Goal: Transaction & Acquisition: Obtain resource

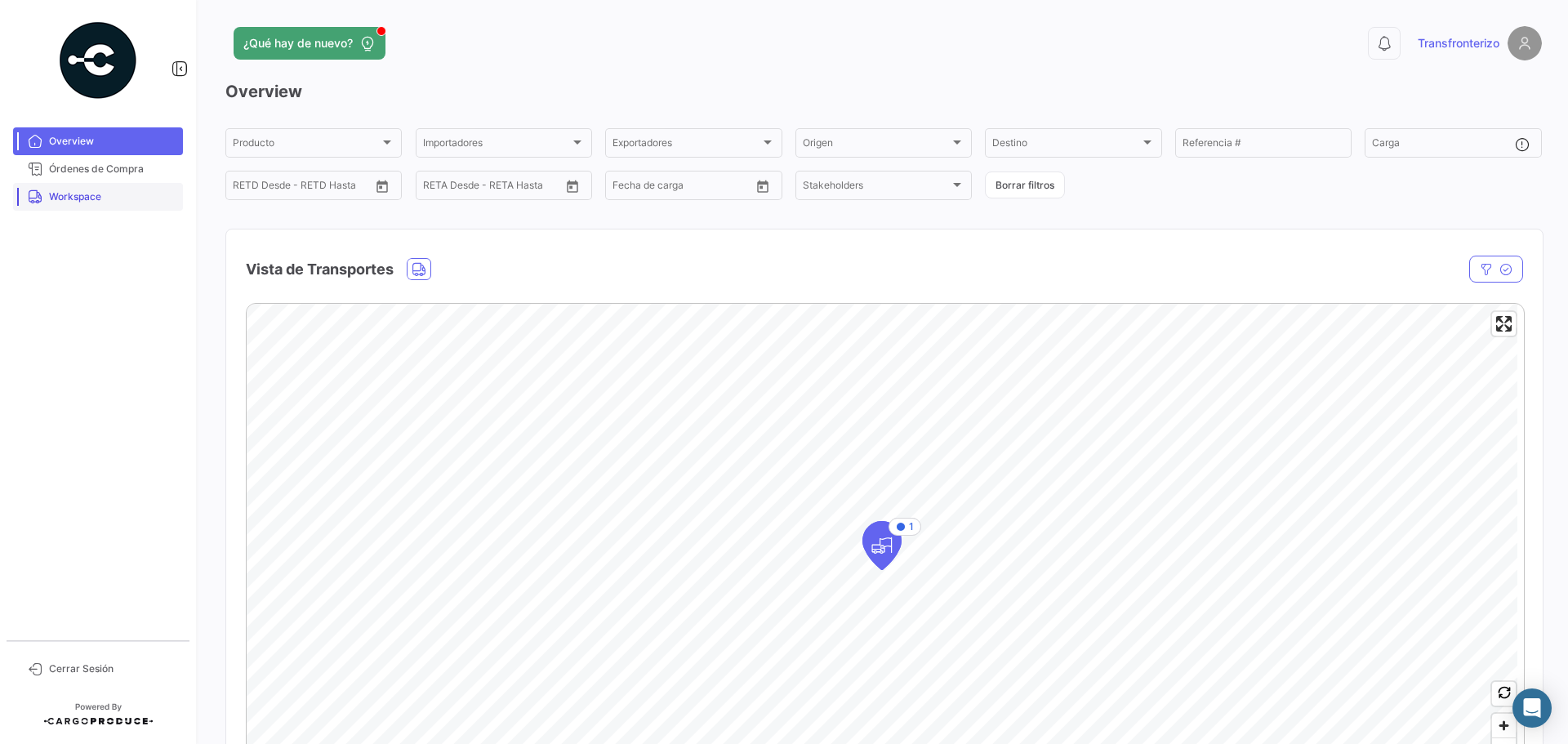
click at [94, 195] on span "Workspace" at bounding box center [113, 196] width 127 height 15
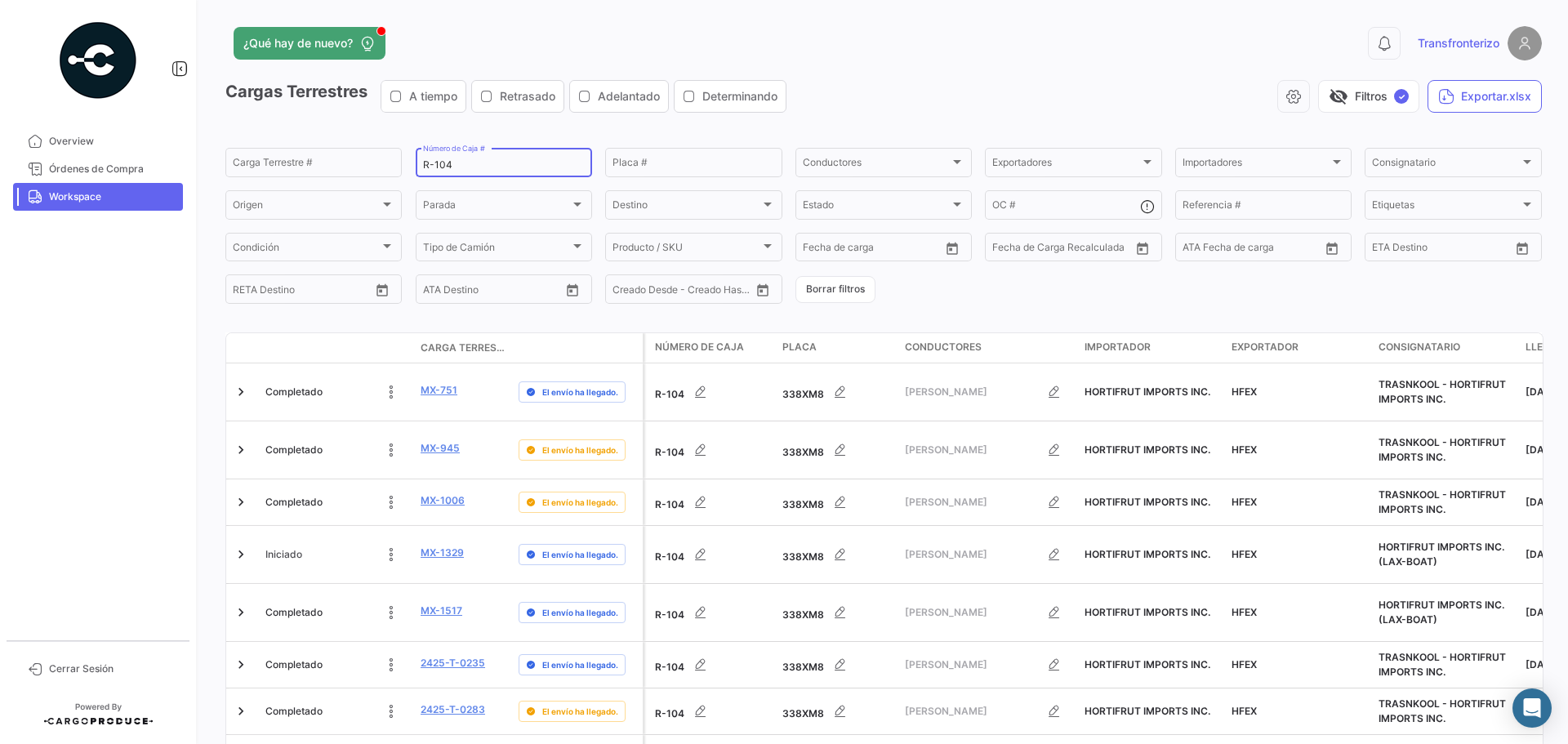
click at [464, 162] on input "R-104" at bounding box center [504, 164] width 162 height 11
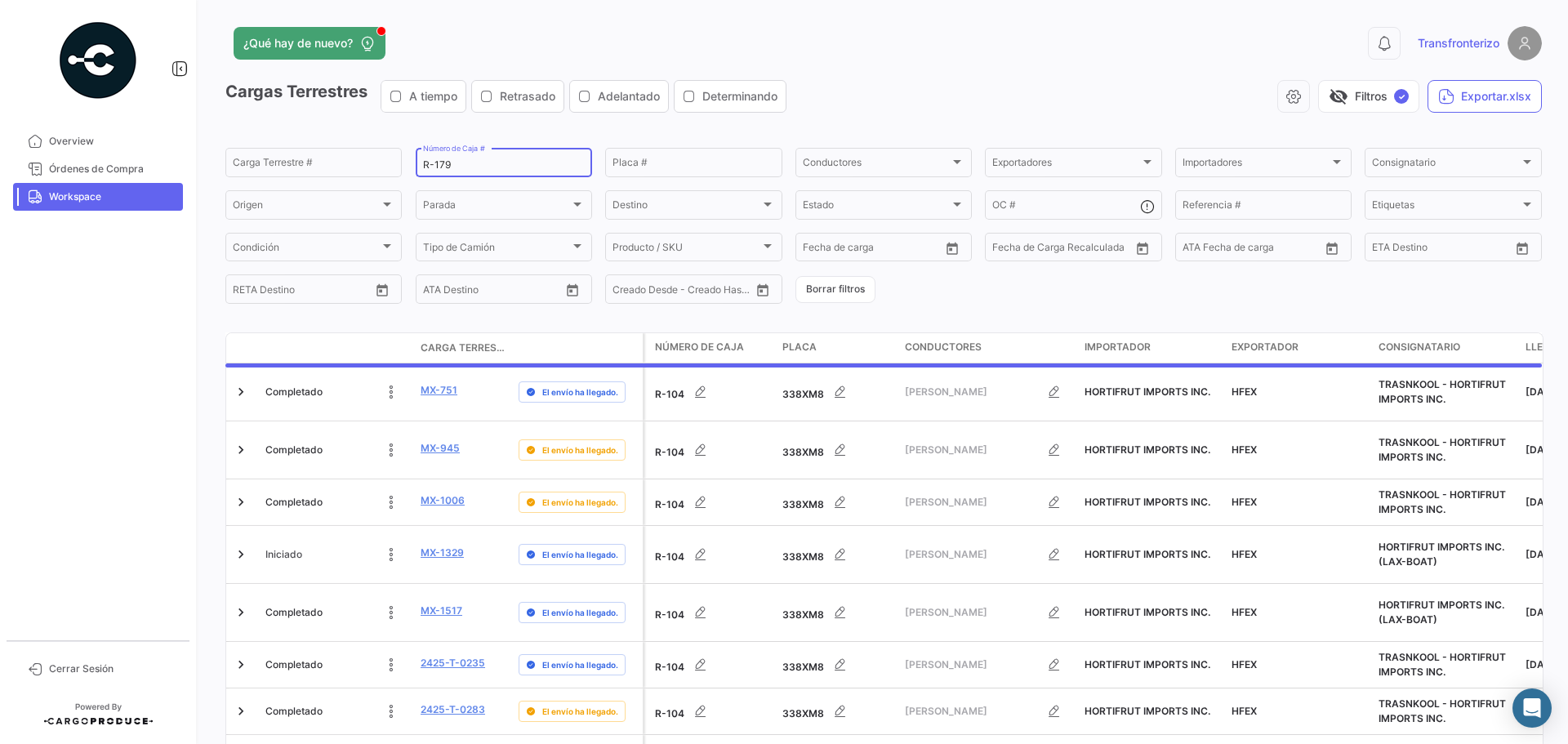
type input "R-179"
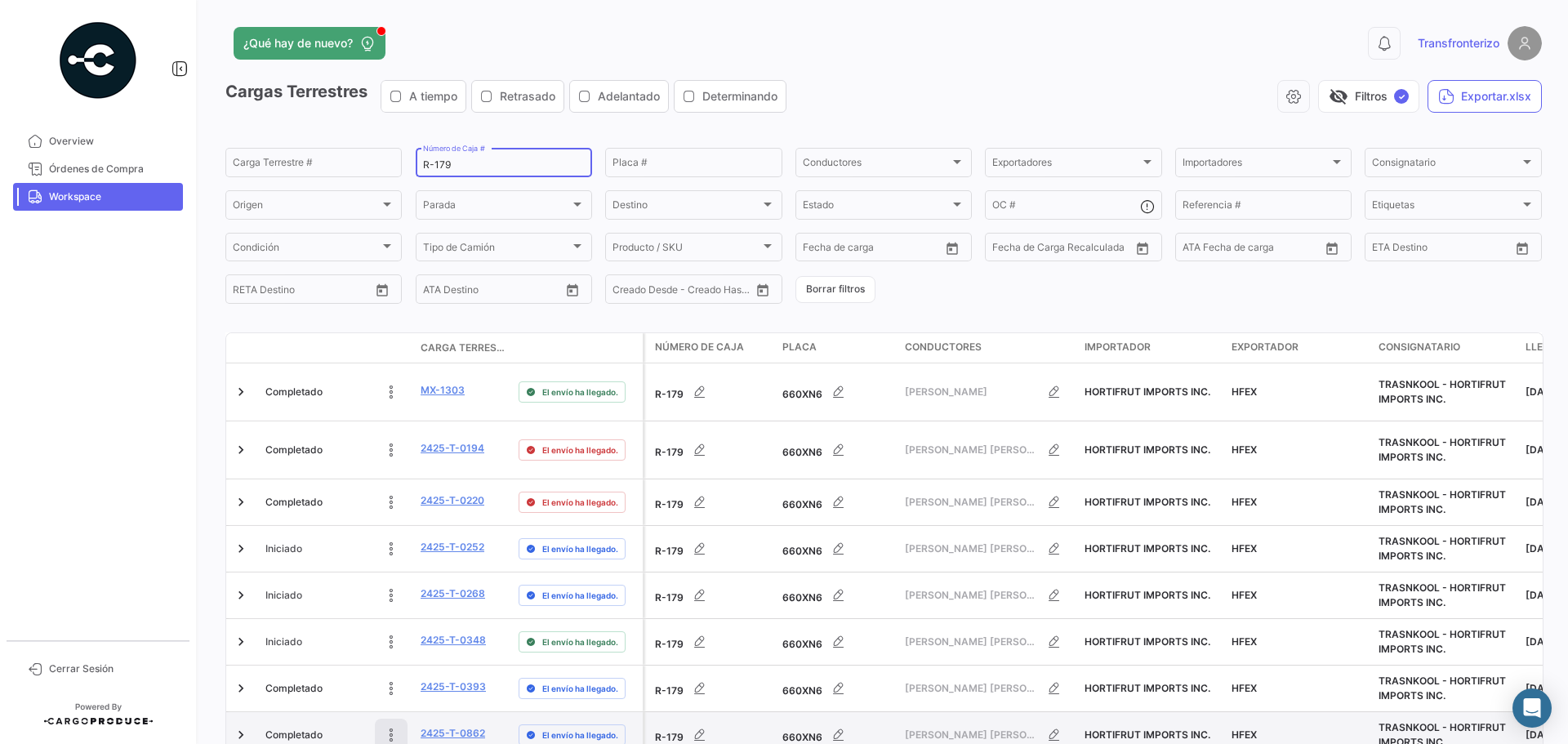
scroll to position [309, 0]
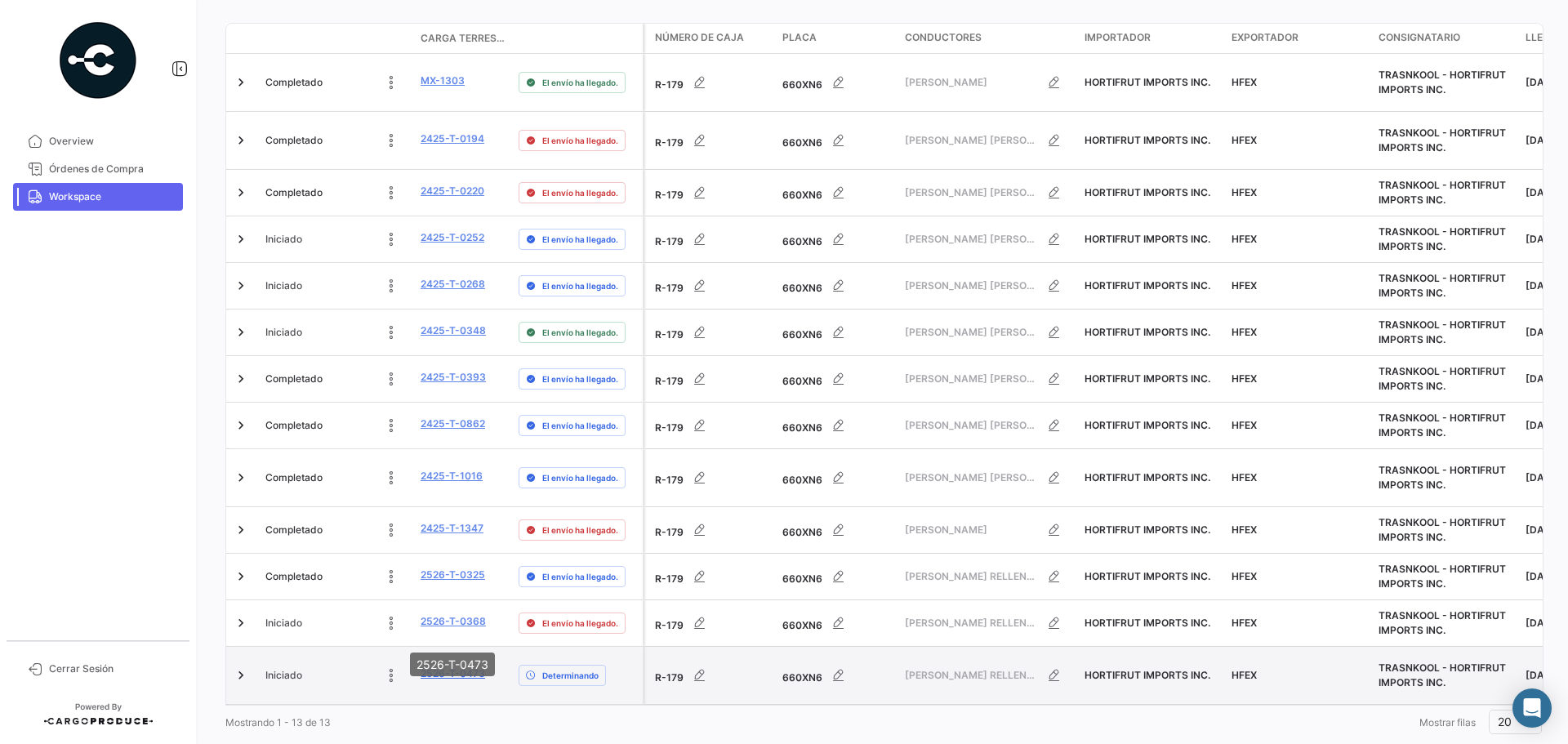
click at [455, 666] on link "2526-T-0473" at bounding box center [452, 673] width 64 height 15
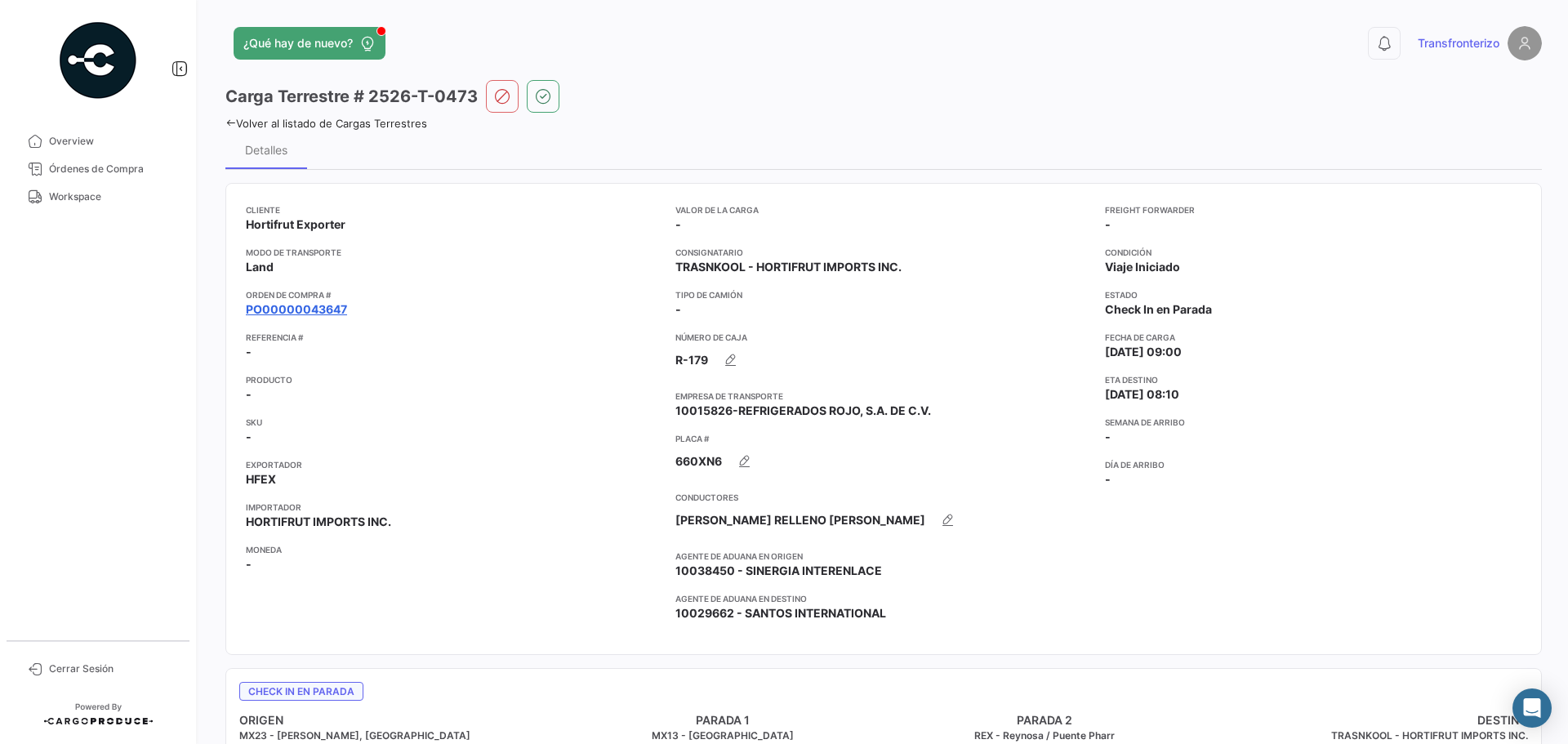
click at [329, 308] on link "PO00000043647" at bounding box center [297, 309] width 101 height 16
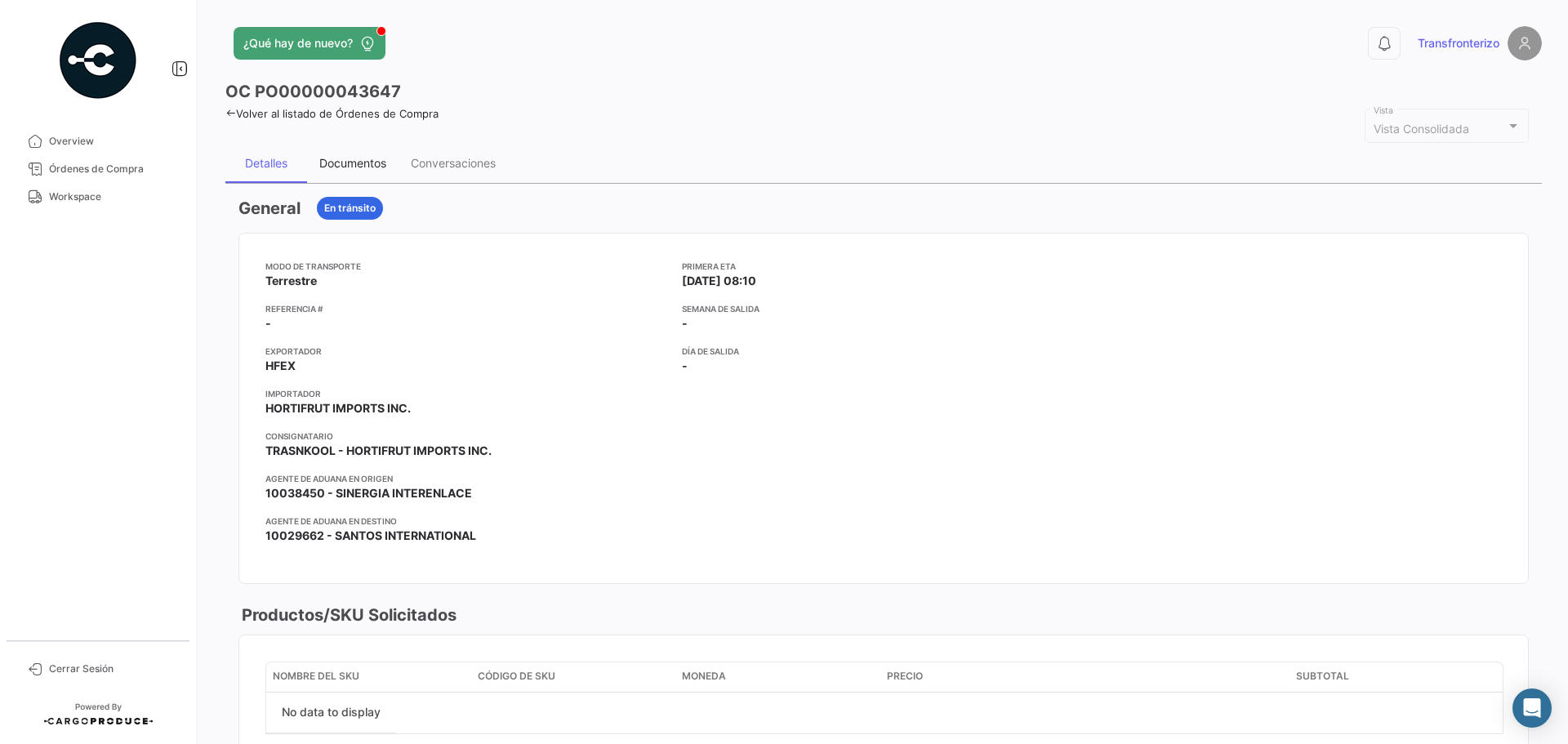
click at [361, 168] on div "Documentos" at bounding box center [353, 162] width 67 height 14
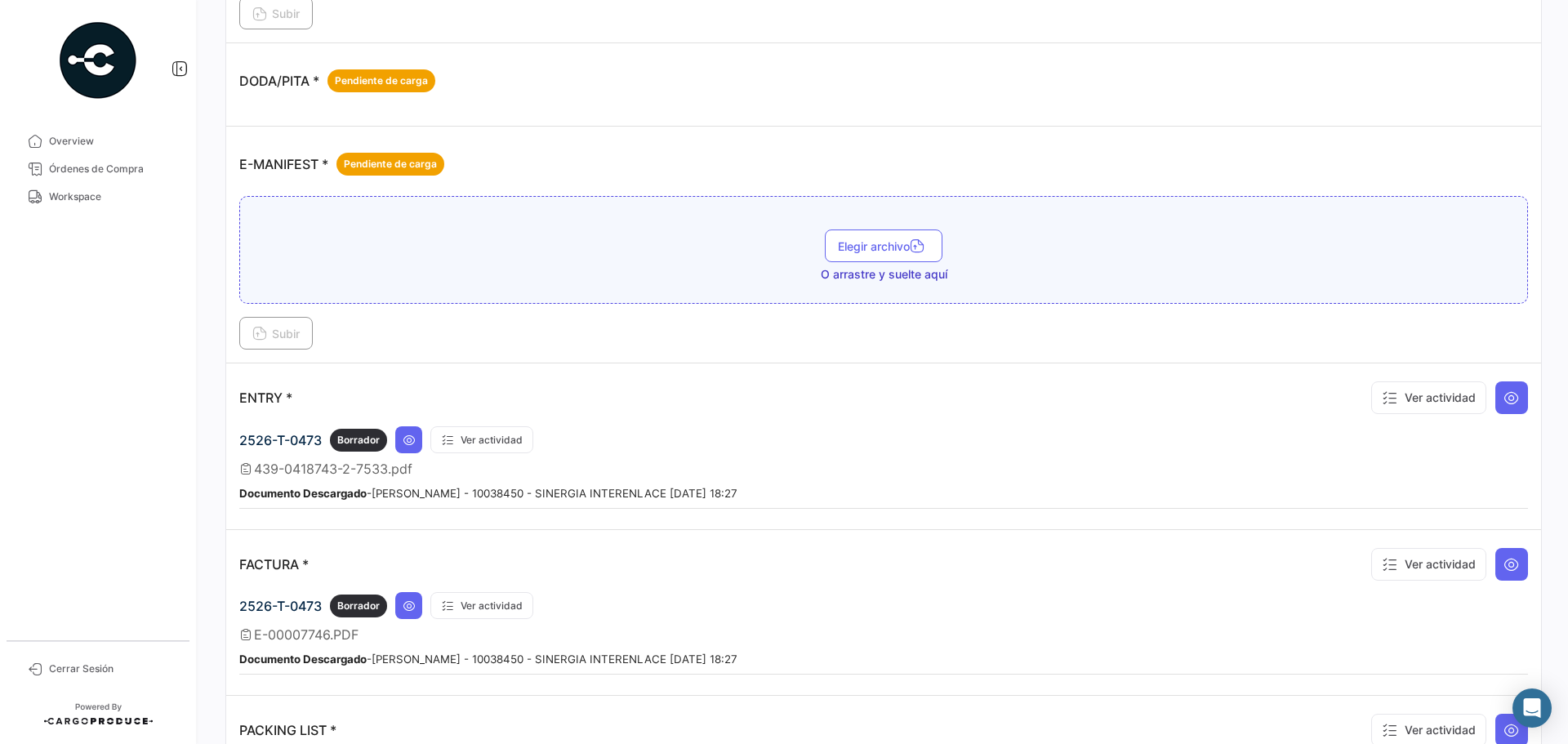
scroll to position [979, 0]
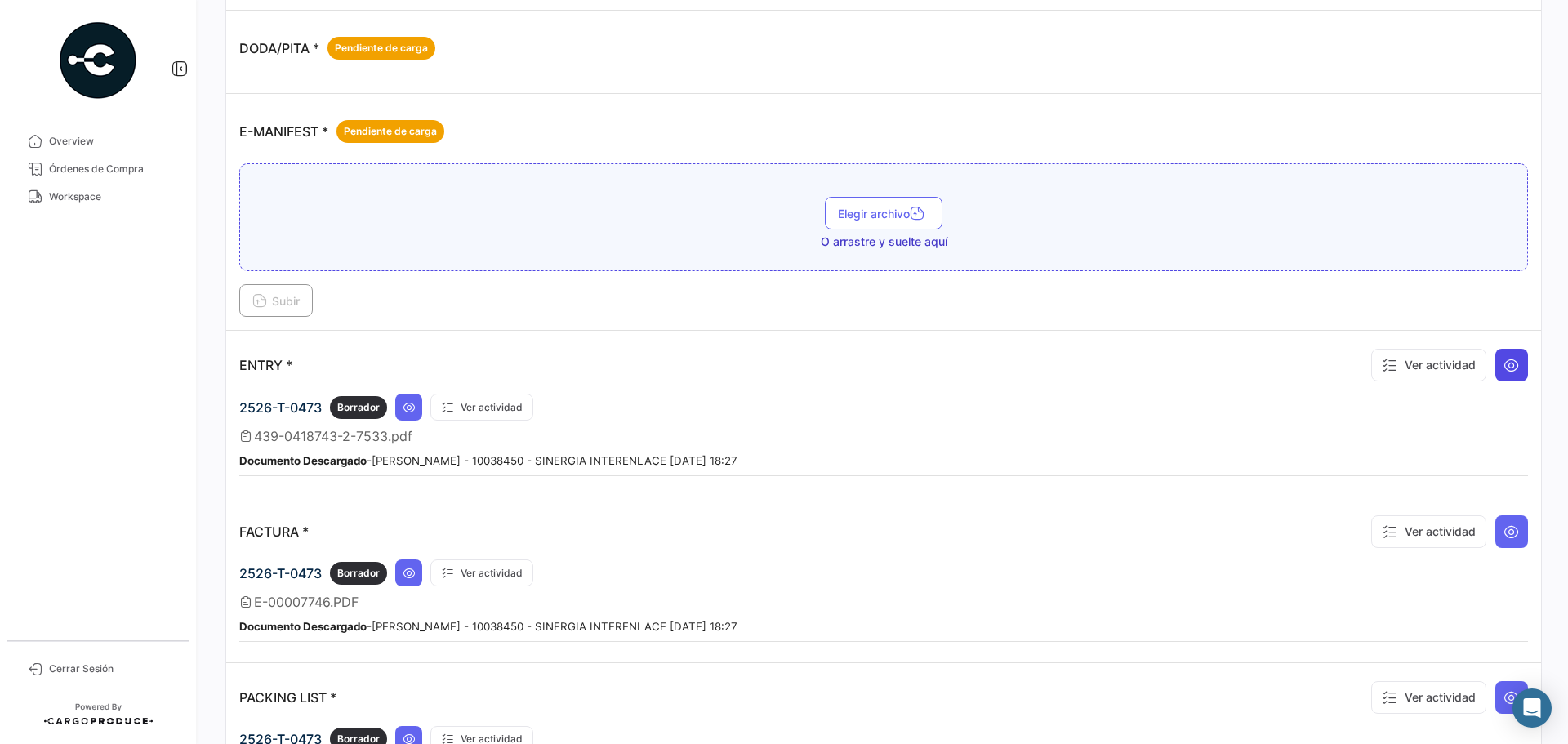
click at [1504, 369] on icon at bounding box center [1511, 364] width 16 height 16
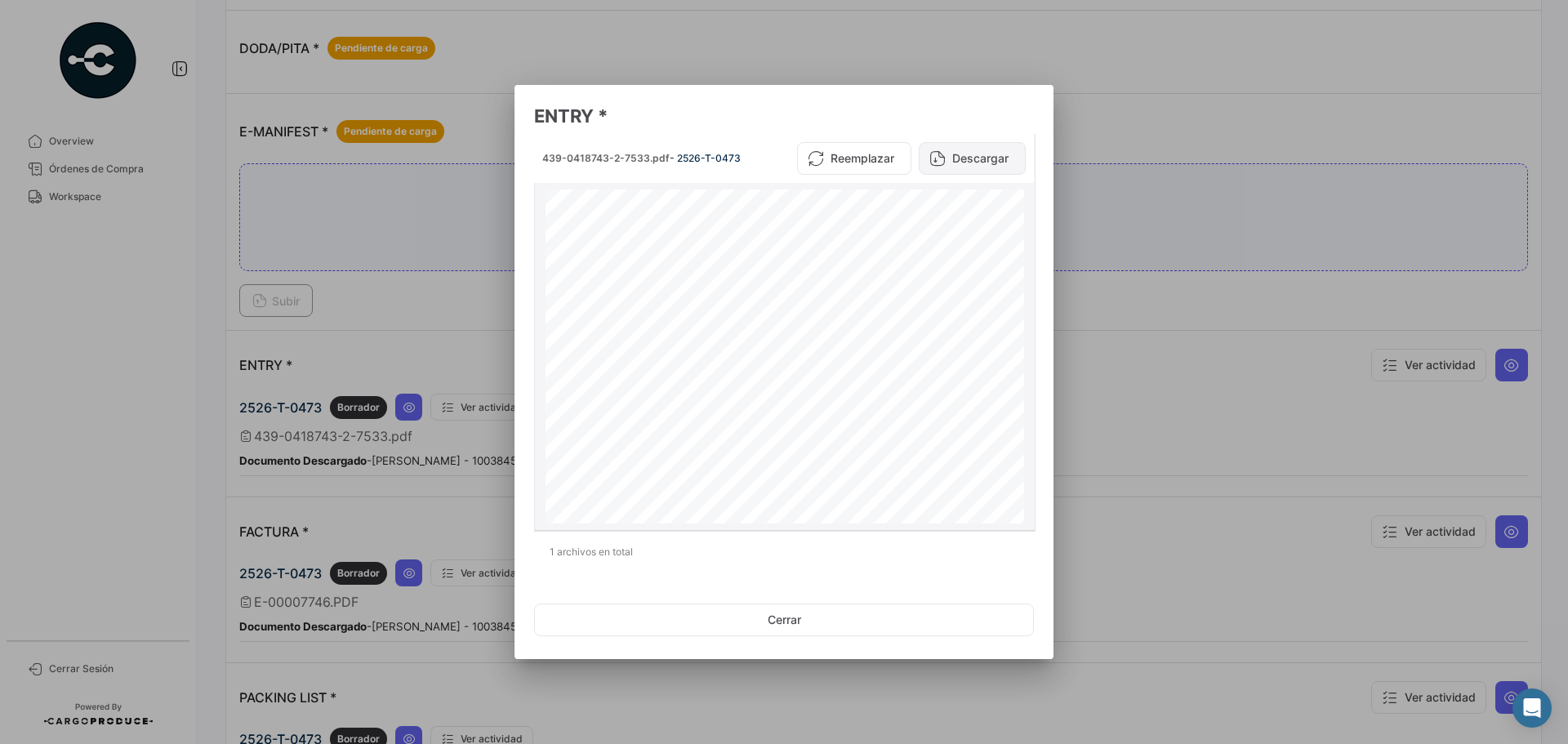
click at [997, 168] on button "Descargar" at bounding box center [972, 158] width 107 height 33
click at [1144, 377] on div at bounding box center [784, 372] width 1568 height 744
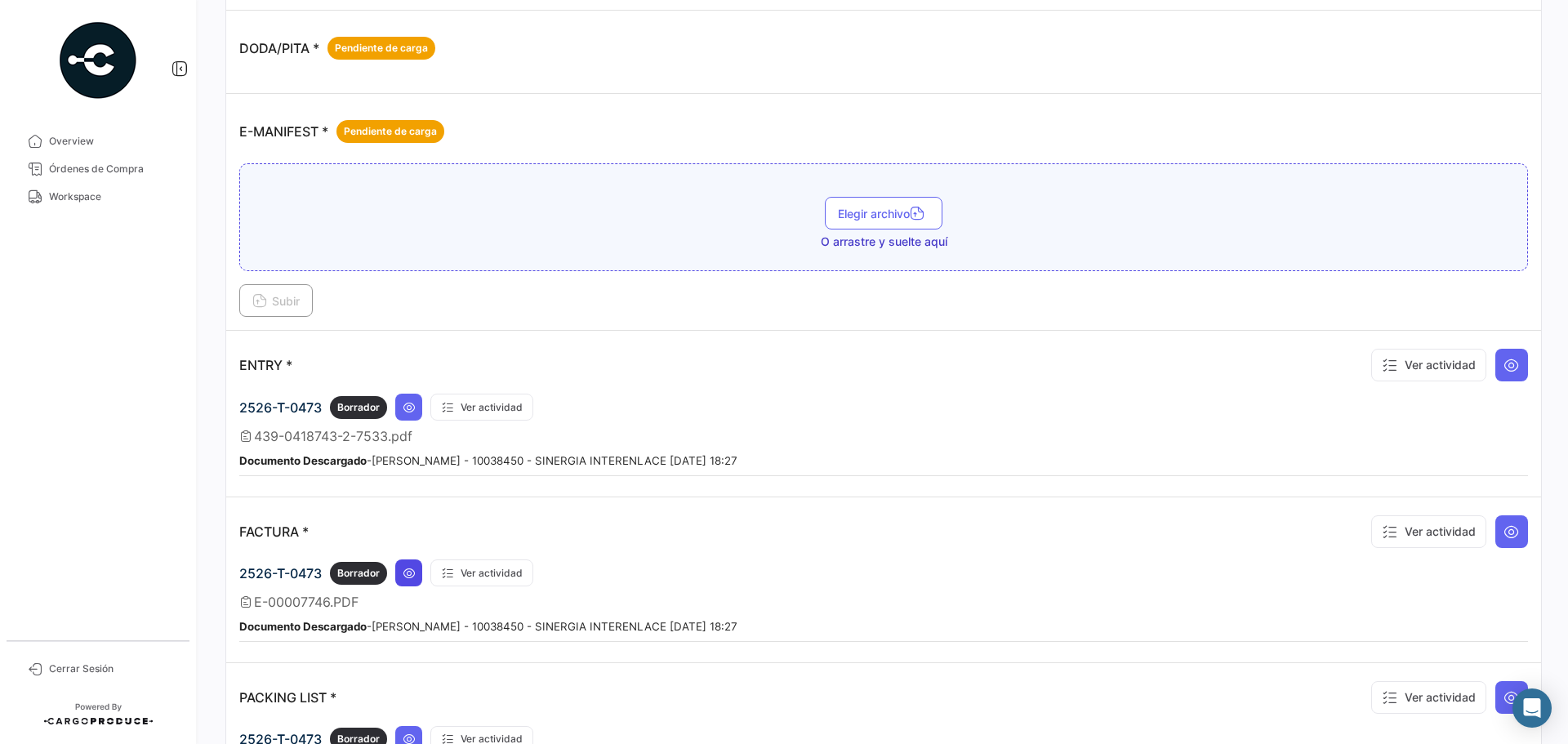
click at [402, 571] on icon at bounding box center [408, 572] width 13 height 13
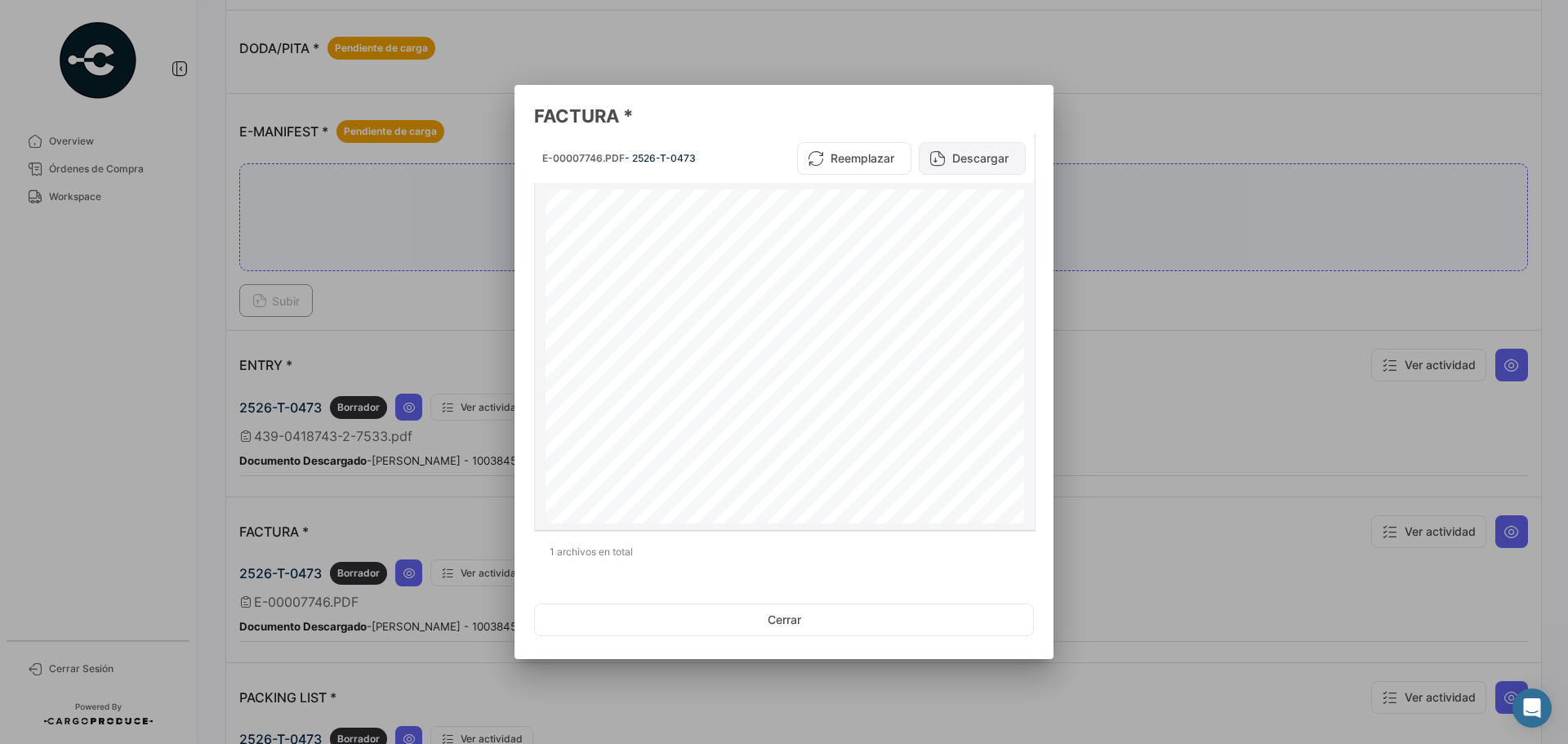
click at [981, 167] on button "Descargar" at bounding box center [972, 158] width 107 height 33
click at [1203, 442] on div at bounding box center [784, 372] width 1568 height 744
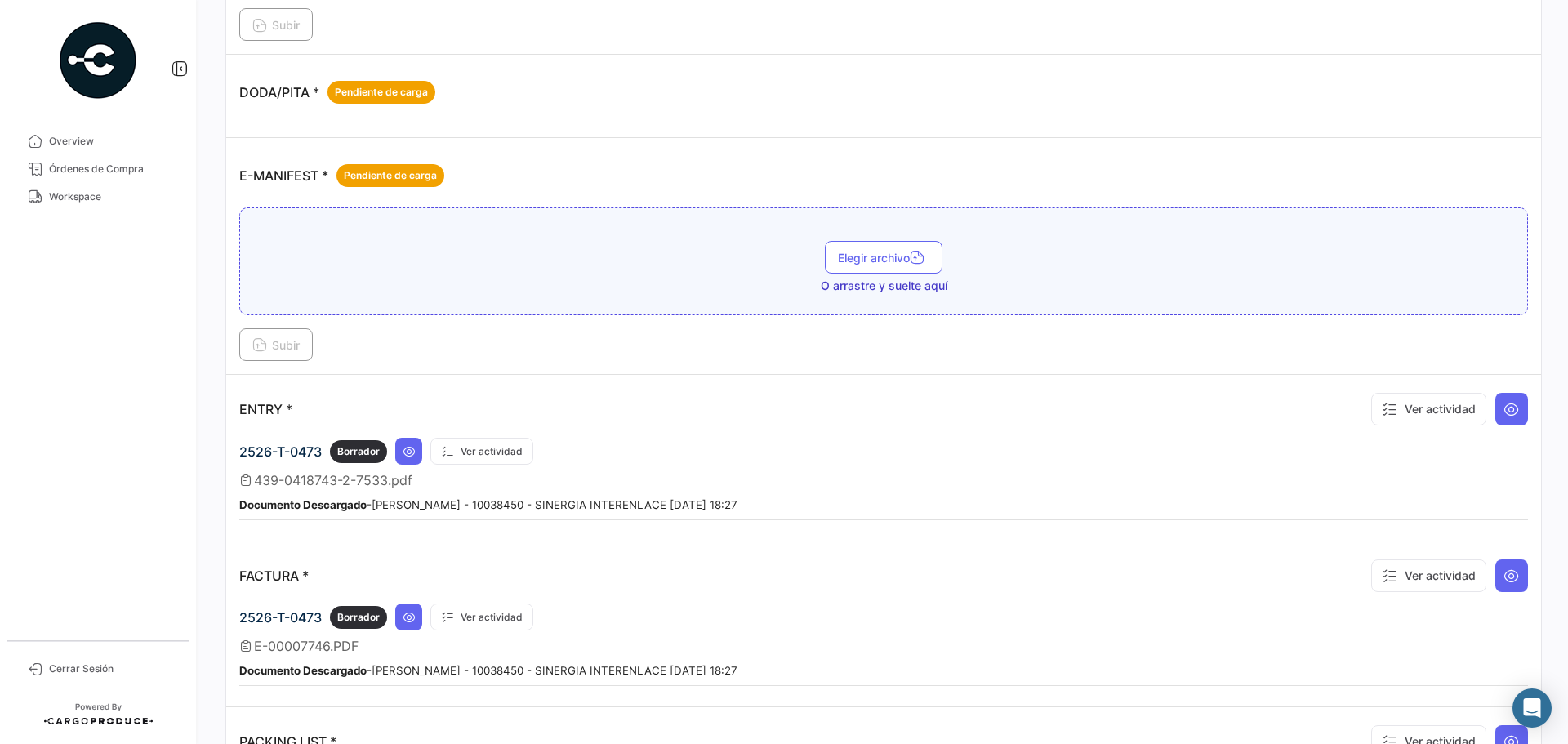
scroll to position [871, 0]
